Goal: Information Seeking & Learning: Learn about a topic

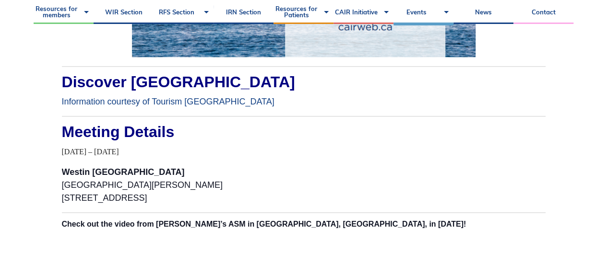
scroll to position [480, 0]
drag, startPoint x: 205, startPoint y: 110, endPoint x: 133, endPoint y: 89, distance: 74.5
click at [205, 124] on h2 "Meeting Details" at bounding box center [303, 131] width 483 height 15
click at [147, 167] on strong "Westin [GEOGRAPHIC_DATA]" at bounding box center [123, 172] width 123 height 10
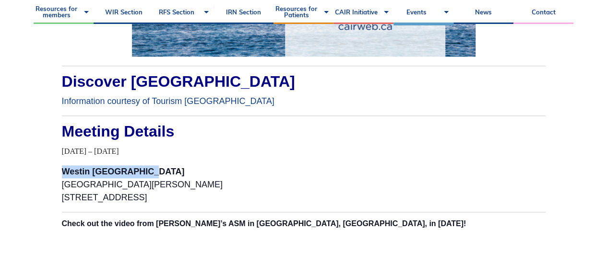
drag, startPoint x: 55, startPoint y: 141, endPoint x: 159, endPoint y: 143, distance: 103.6
copy strong "Westin [GEOGRAPHIC_DATA]"
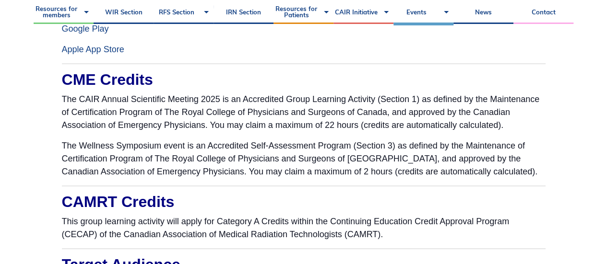
scroll to position [911, 0]
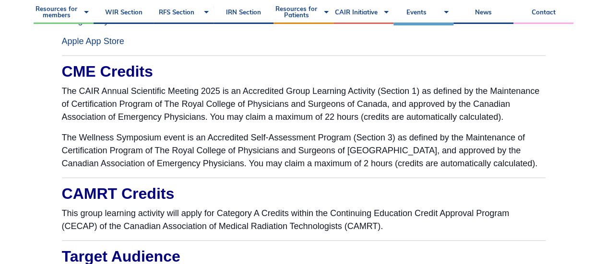
click at [499, 85] on p "The CAIR Annual Scientific Meeting 2025 is an Accredited Group Learning Activit…" at bounding box center [303, 104] width 483 height 39
click at [356, 85] on p "The CAIR Annual Scientific Meeting 2025 is an Accredited Group Learning Activit…" at bounding box center [303, 104] width 483 height 39
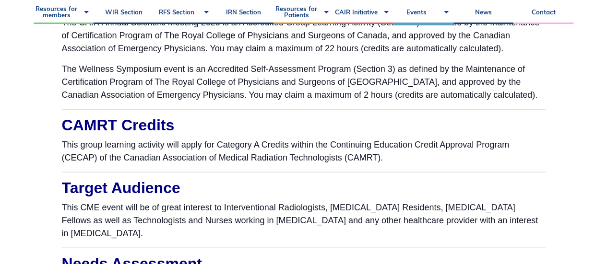
scroll to position [1007, 0]
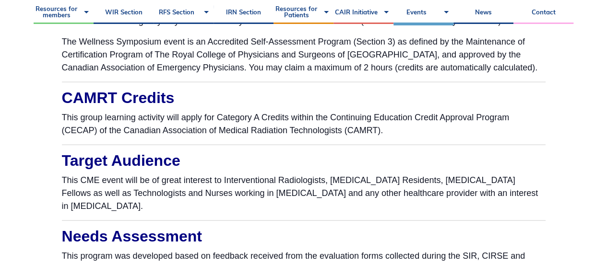
click at [208, 174] on p "This CME event will be of great interest to Interventional Radiologists, [MEDIC…" at bounding box center [303, 193] width 483 height 39
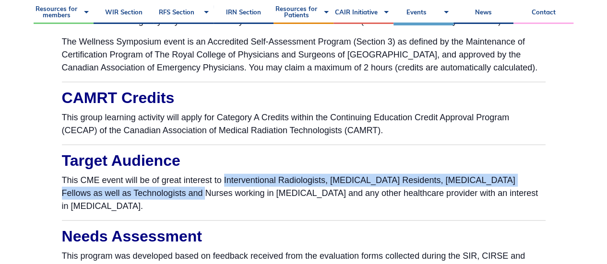
drag, startPoint x: 224, startPoint y: 151, endPoint x: 154, endPoint y: 164, distance: 71.6
click at [154, 174] on p "This CME event will be of great interest to Interventional Radiologists, [MEDIC…" at bounding box center [303, 193] width 483 height 39
copy p "Interventional Radiologists, [MEDICAL_DATA] Residents, [MEDICAL_DATA] Fellows a…"
